Goal: Information Seeking & Learning: Learn about a topic

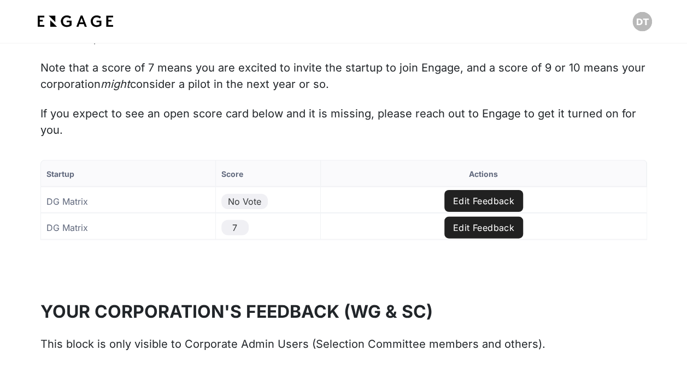
scroll to position [1216, 0]
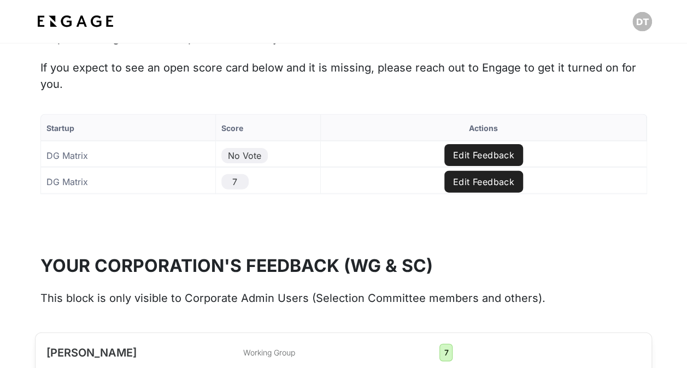
click at [483, 174] on button "Edit Feedback" at bounding box center [483, 182] width 79 height 22
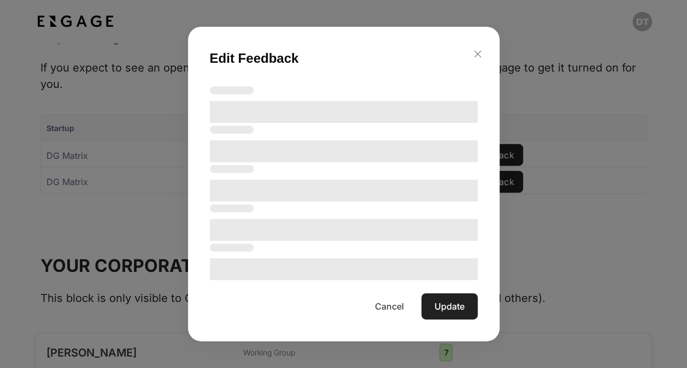
click at [478, 54] on line "button" at bounding box center [477, 54] width 7 height 7
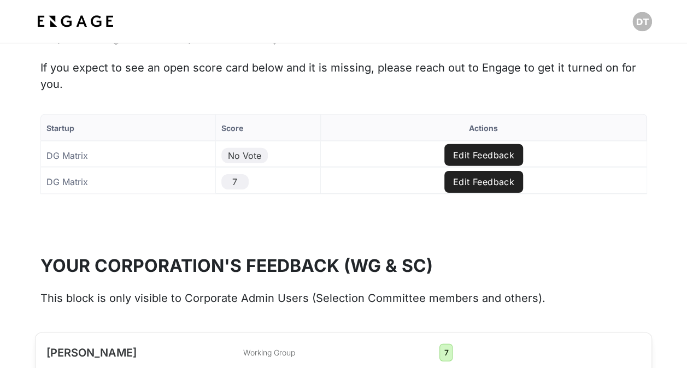
click at [490, 148] on button "Edit Feedback" at bounding box center [483, 155] width 79 height 22
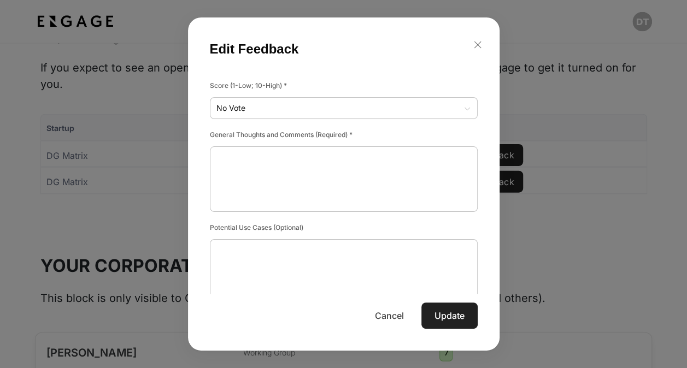
click at [391, 316] on button "Cancel" at bounding box center [389, 316] width 55 height 26
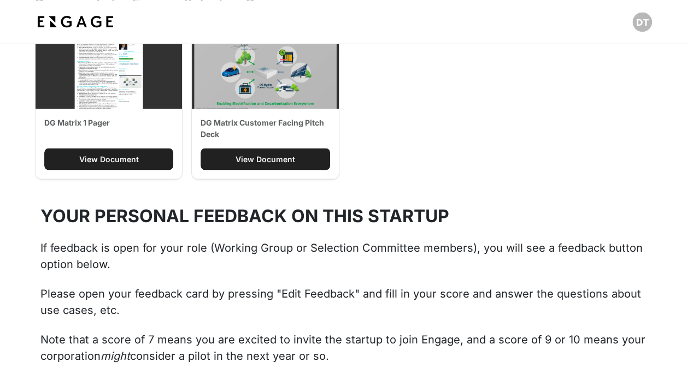
scroll to position [670, 0]
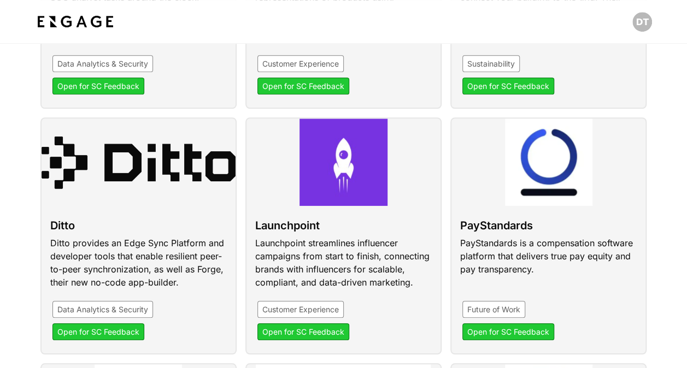
scroll to position [383, 0]
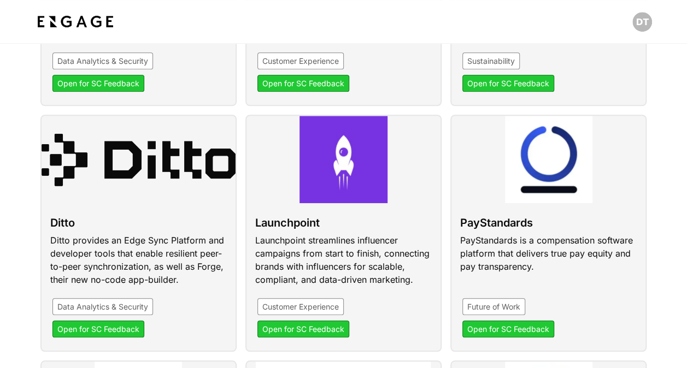
click at [321, 215] on link at bounding box center [343, 233] width 196 height 237
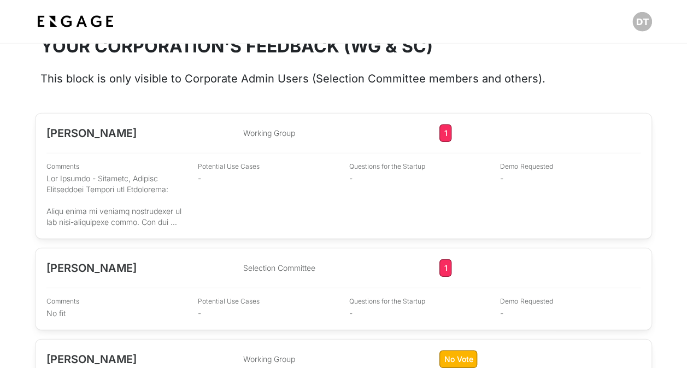
scroll to position [1498, 0]
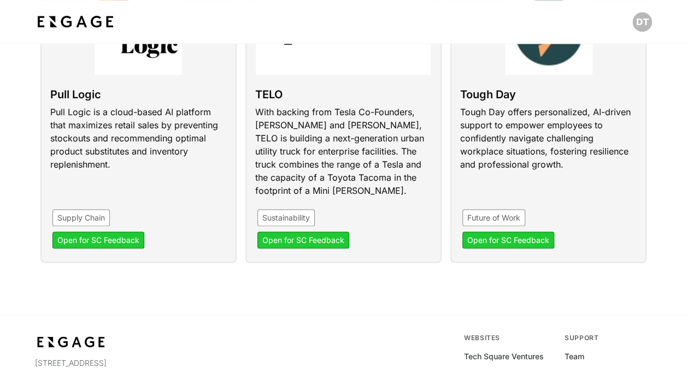
scroll to position [710, 0]
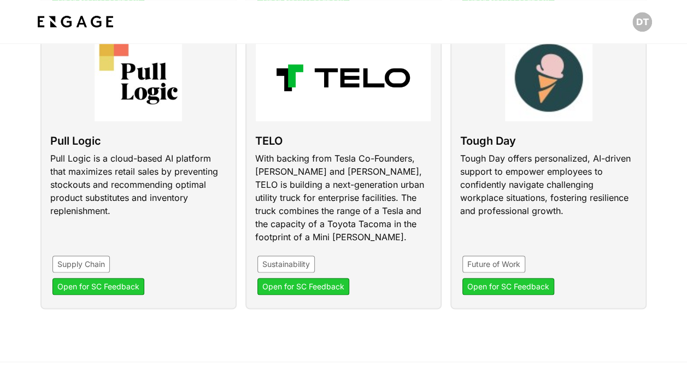
click at [505, 164] on link at bounding box center [548, 171] width 196 height 276
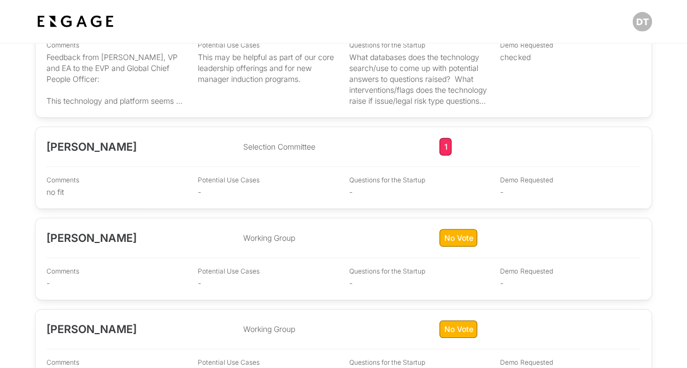
scroll to position [1591, 0]
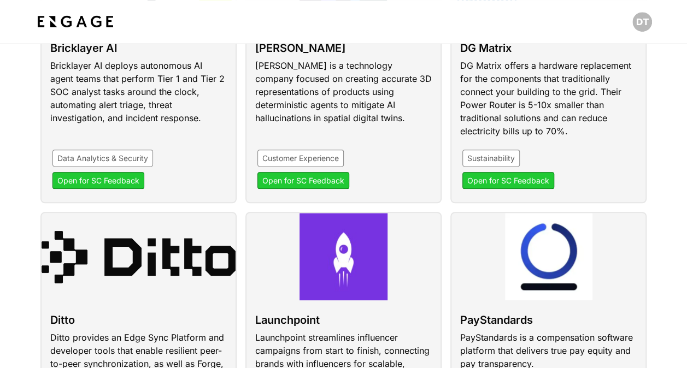
scroll to position [164, 0]
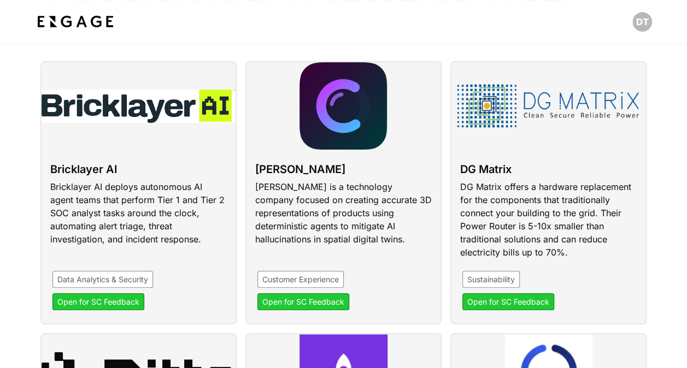
click at [553, 171] on link at bounding box center [548, 192] width 196 height 263
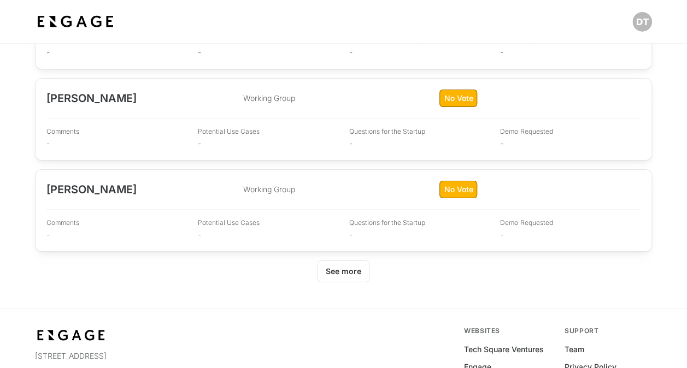
scroll to position [1694, 0]
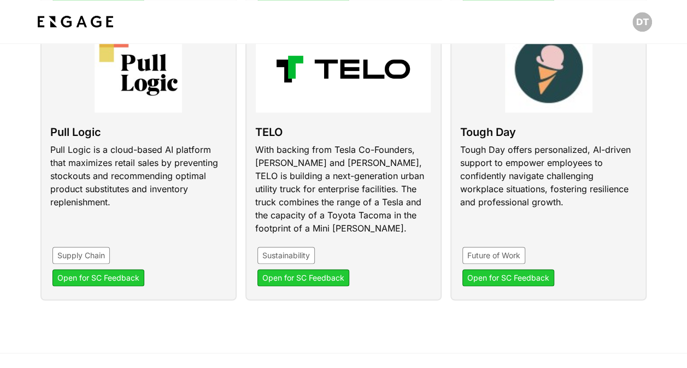
scroll to position [656, 0]
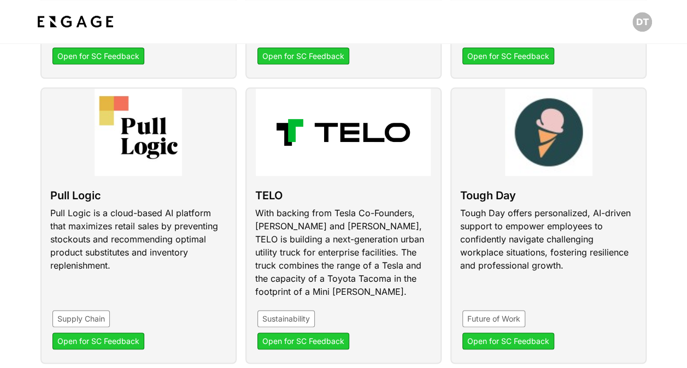
click at [164, 139] on link at bounding box center [138, 225] width 196 height 276
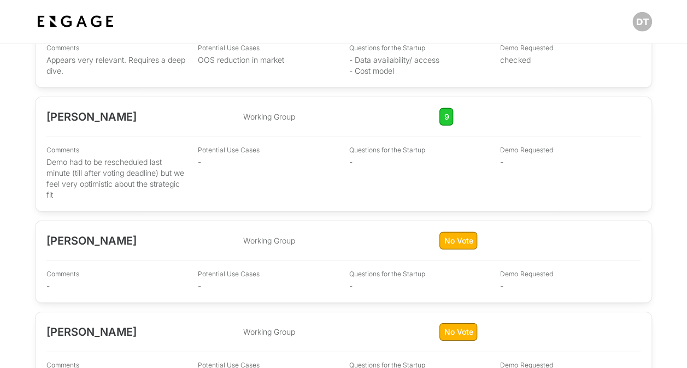
scroll to position [1530, 0]
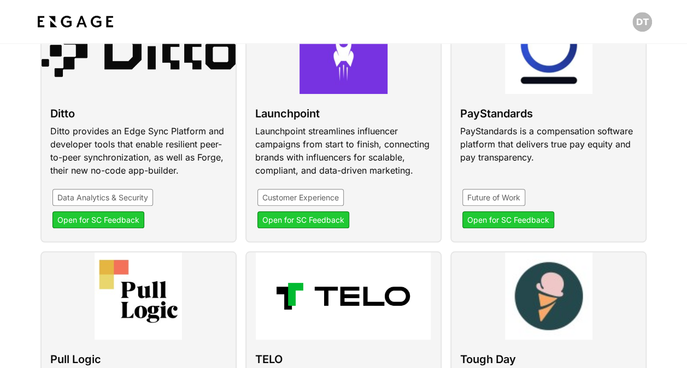
scroll to position [383, 0]
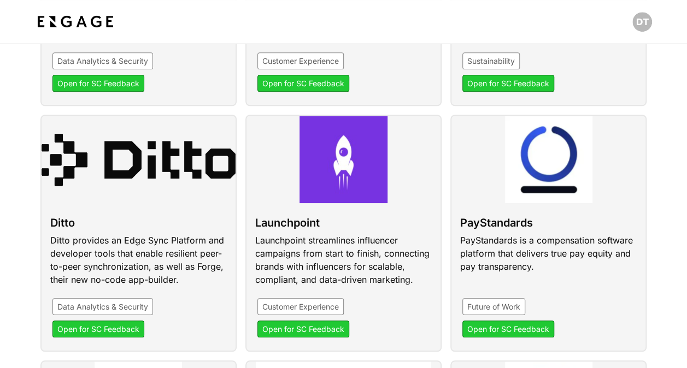
click at [175, 160] on link at bounding box center [138, 233] width 196 height 237
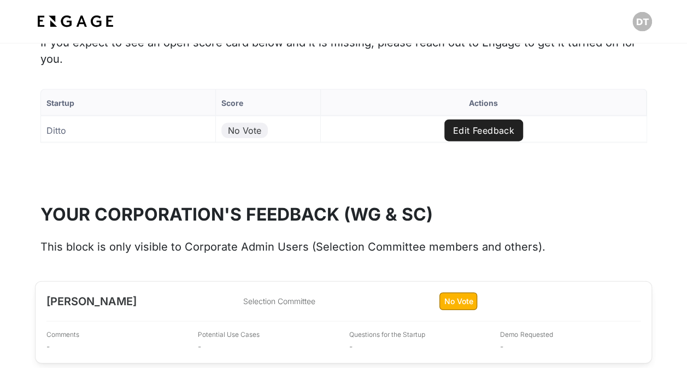
scroll to position [1355, 0]
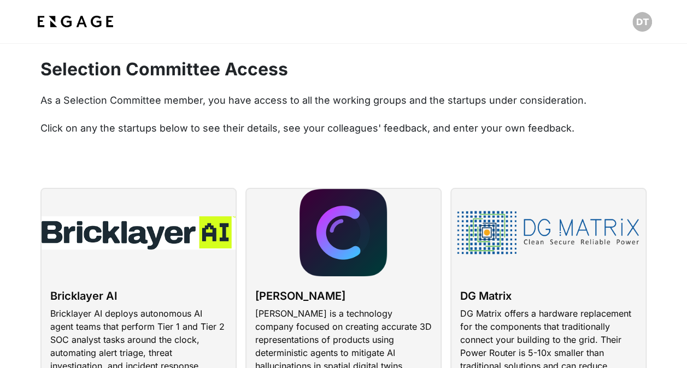
scroll to position [55, 0]
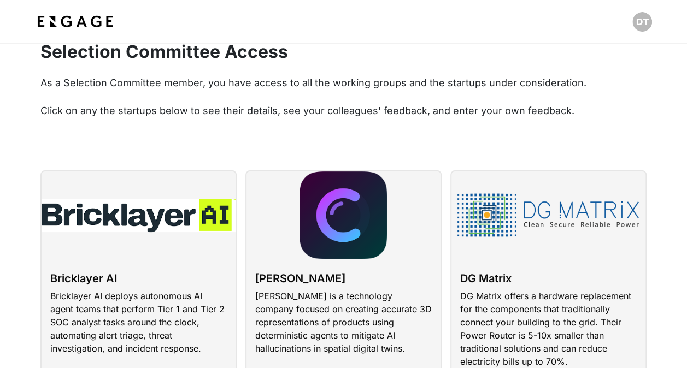
click at [560, 210] on link at bounding box center [548, 301] width 196 height 263
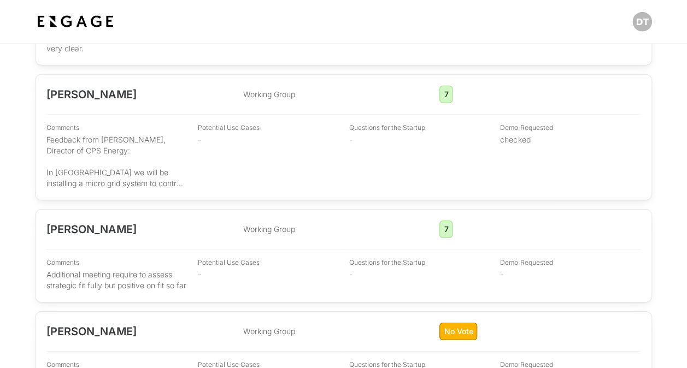
scroll to position [1366, 0]
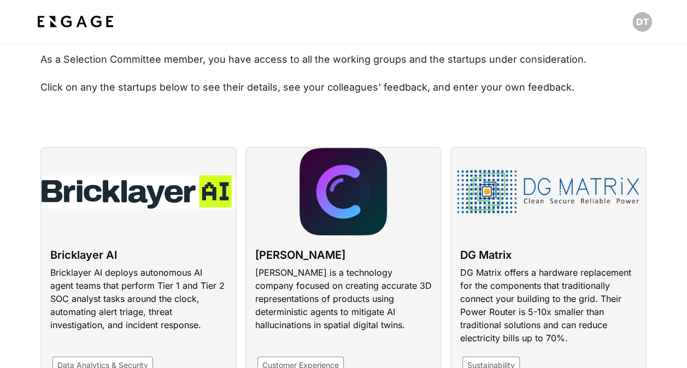
scroll to position [164, 0]
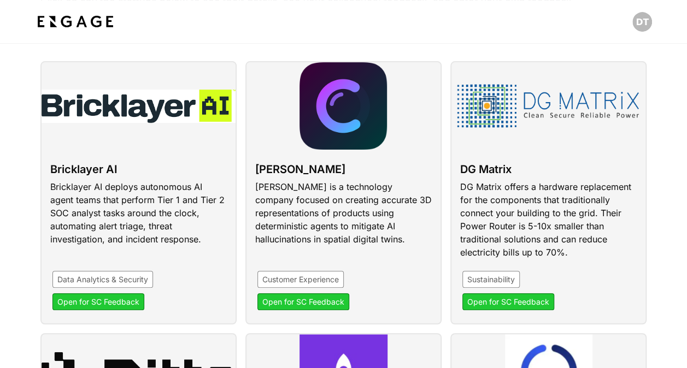
click at [308, 202] on link at bounding box center [343, 192] width 196 height 263
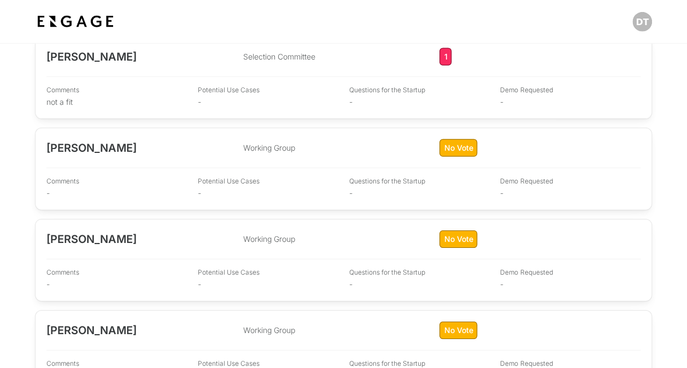
scroll to position [1639, 0]
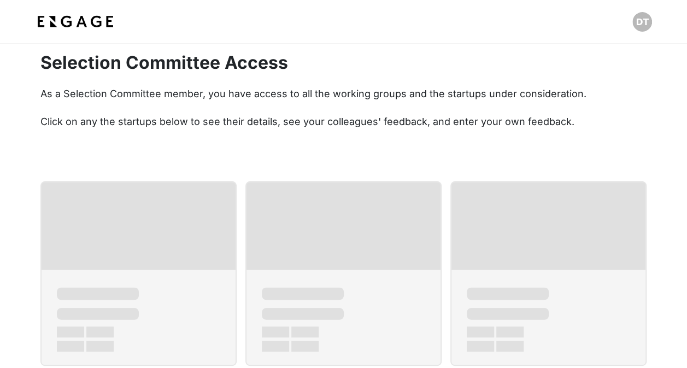
scroll to position [44, 0]
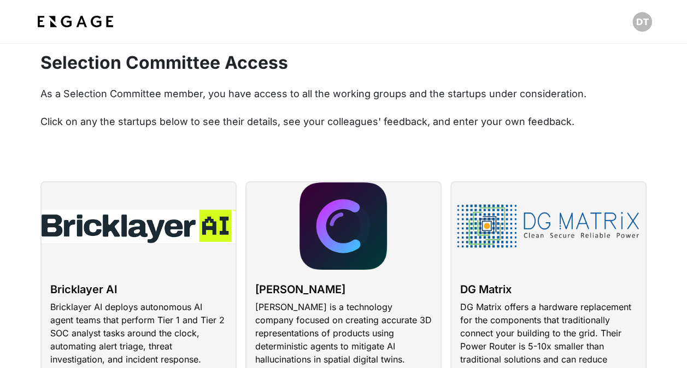
click at [133, 256] on link at bounding box center [138, 312] width 196 height 263
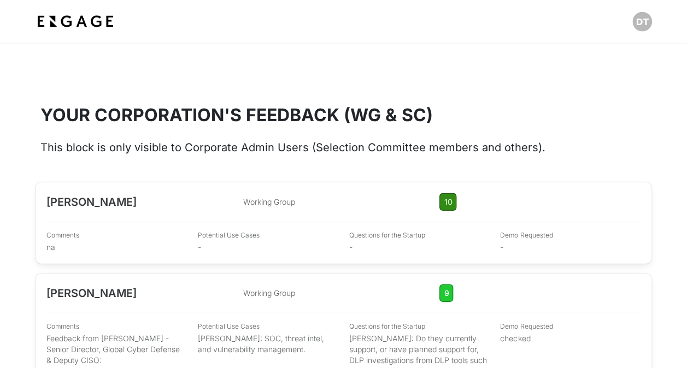
scroll to position [1366, 0]
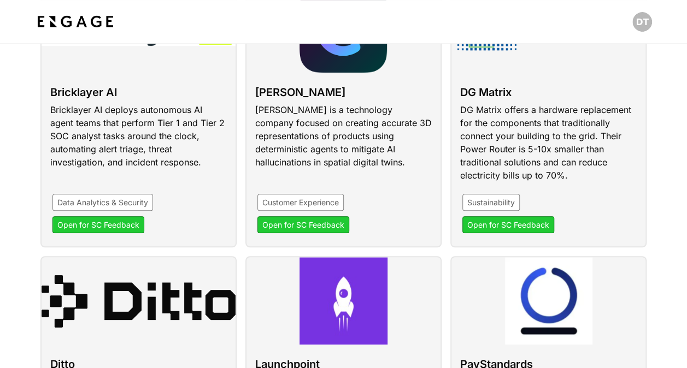
scroll to position [317, 0]
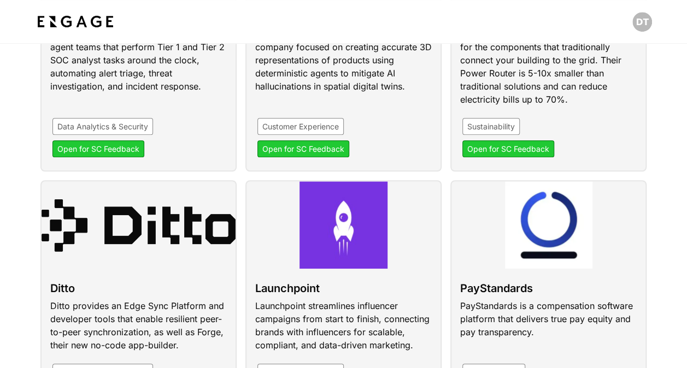
click at [178, 254] on link at bounding box center [138, 298] width 196 height 237
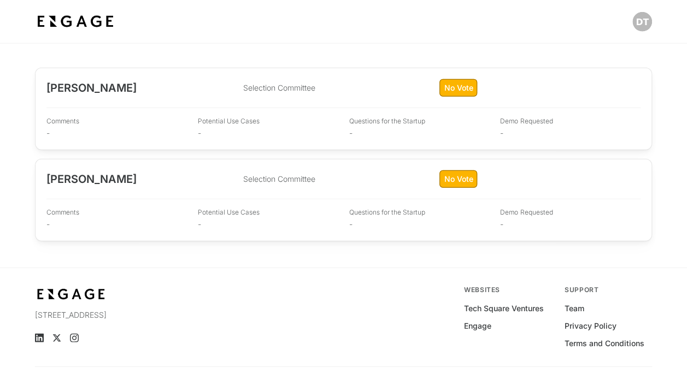
scroll to position [1410, 0]
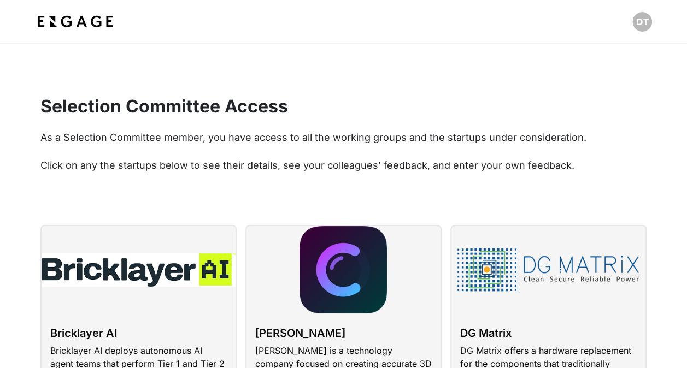
click at [386, 150] on p at bounding box center [343, 151] width 607 height 13
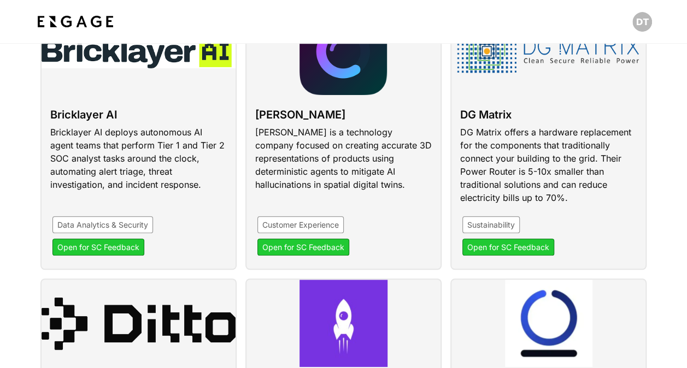
scroll to position [437, 0]
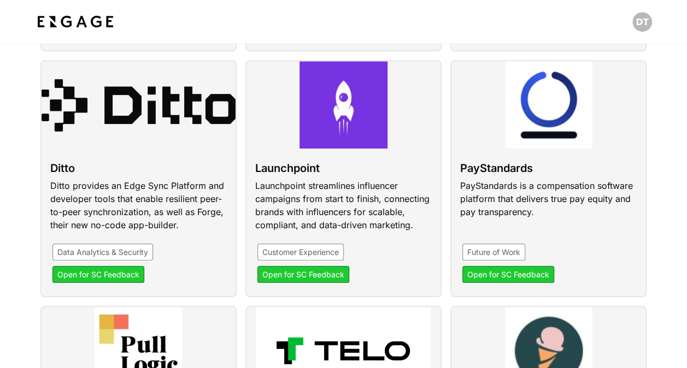
click at [360, 168] on link at bounding box center [343, 178] width 196 height 237
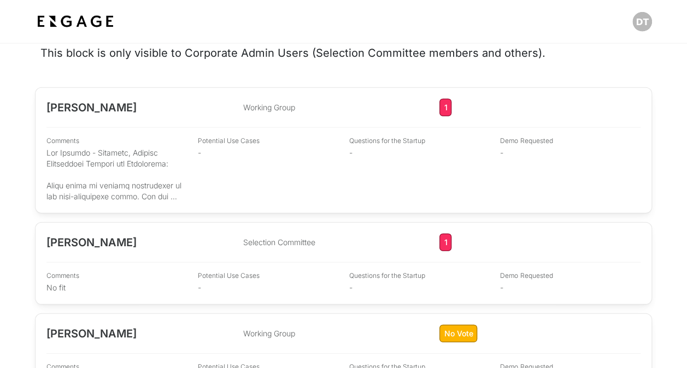
scroll to position [1475, 0]
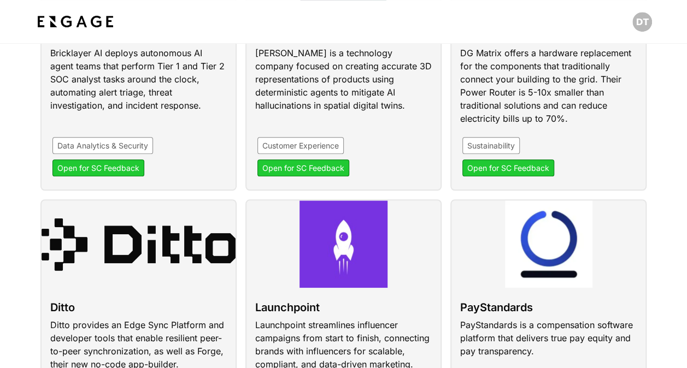
scroll to position [383, 0]
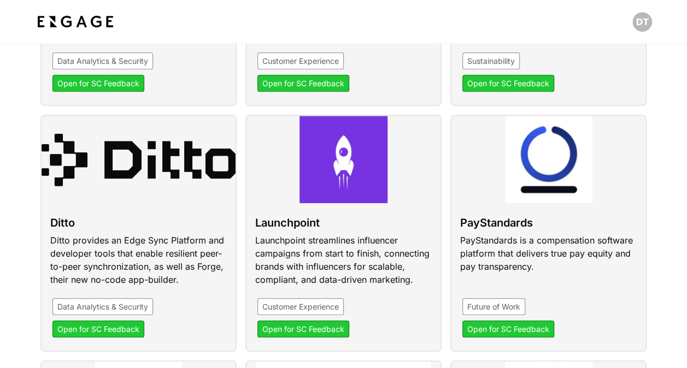
click at [491, 230] on link at bounding box center [548, 233] width 196 height 237
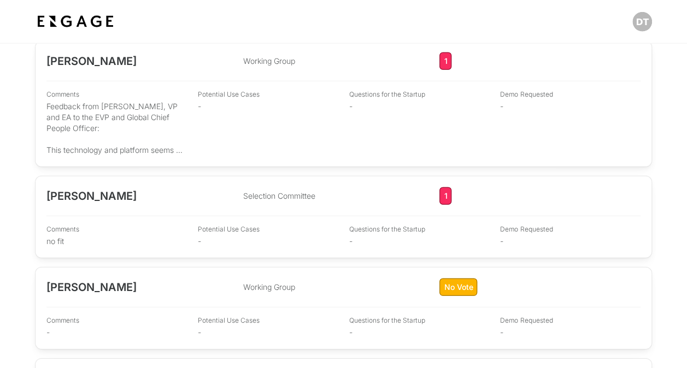
scroll to position [1475, 0]
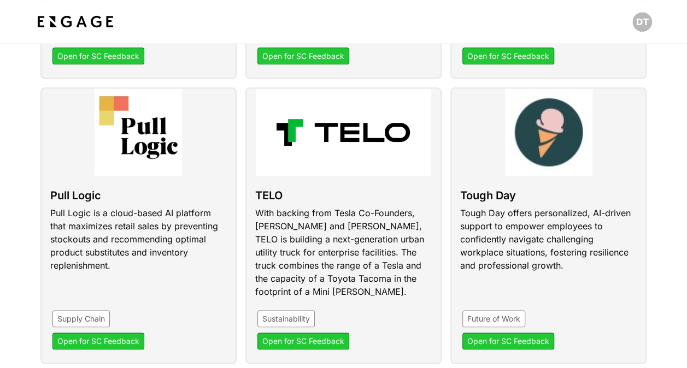
scroll to position [656, 0]
click at [127, 195] on link at bounding box center [138, 225] width 196 height 276
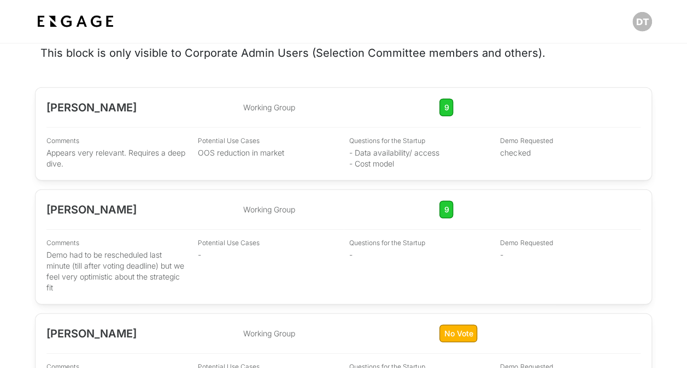
scroll to position [1475, 0]
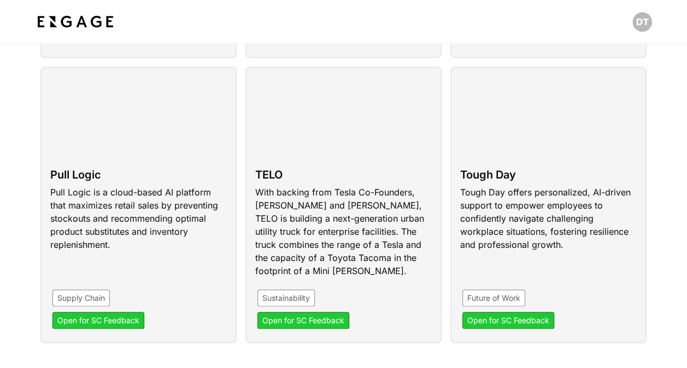
scroll to position [622, 0]
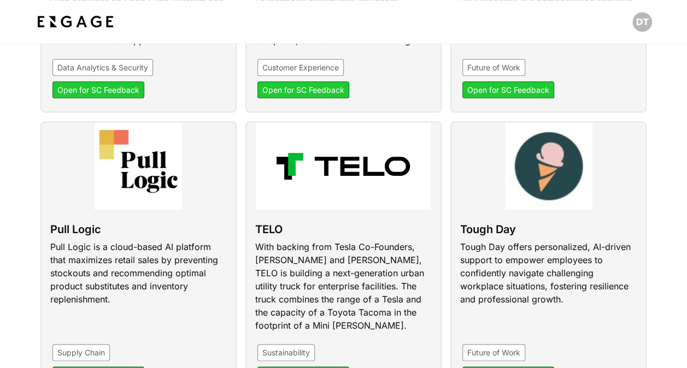
click at [297, 238] on link at bounding box center [343, 259] width 196 height 276
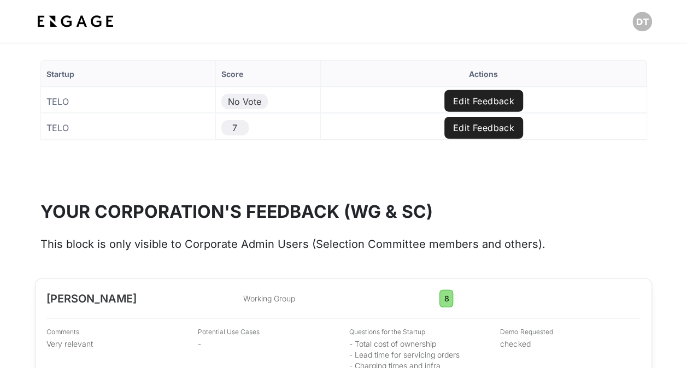
scroll to position [1628, 0]
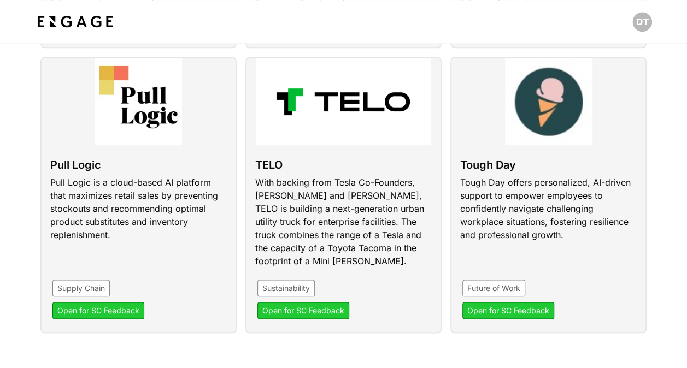
scroll to position [676, 0]
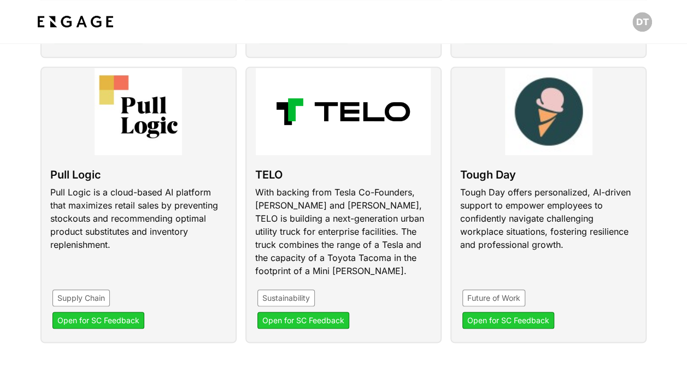
click at [585, 198] on link at bounding box center [548, 205] width 196 height 276
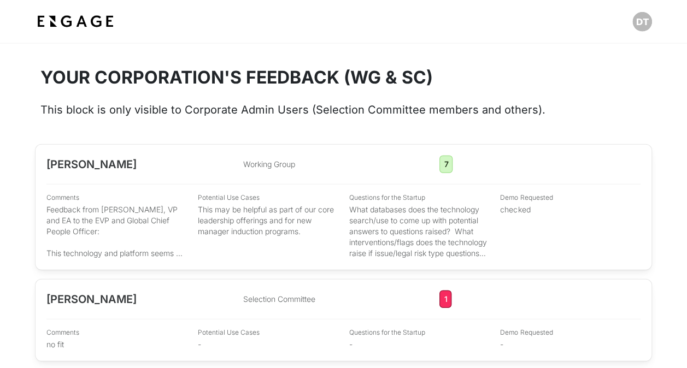
scroll to position [1530, 0]
